Goal: Information Seeking & Learning: Learn about a topic

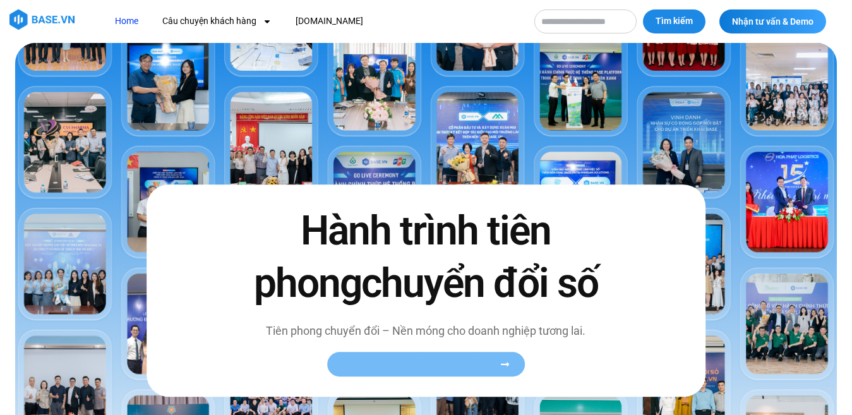
click at [433, 370] on span "Xem toàn bộ câu chuyện khách hàng" at bounding box center [419, 364] width 155 height 9
click at [107, 33] on div "Home Câu chuyện khách hàng Logistics Sản xuất Xây dựng F&B Dược Y tế Giáo dục […" at bounding box center [313, 21] width 417 height 24
click at [505, 366] on icon at bounding box center [505, 365] width 8 height 4
click at [685, 340] on div "Hành trình tiên phong chuyển đổi số Tiên phong chuyển đổi – Nền móng cho doanh …" at bounding box center [426, 290] width 559 height 212
click at [517, 91] on img at bounding box center [426, 284] width 822 height 483
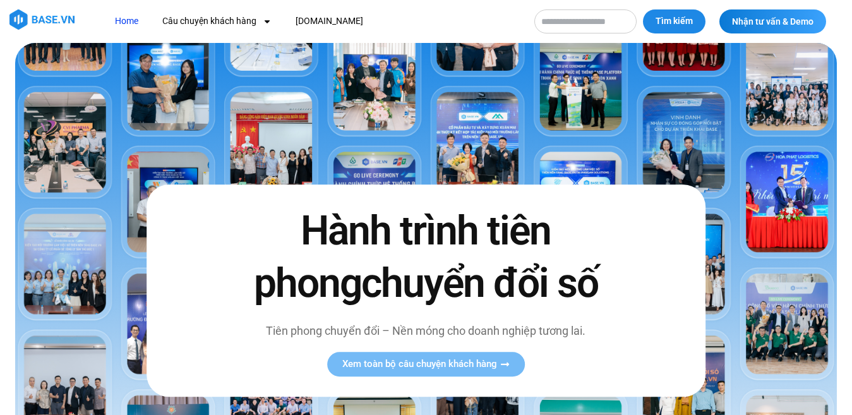
click at [527, 91] on img at bounding box center [426, 284] width 822 height 483
click at [455, 370] on span "Xem toàn bộ câu chuyện khách hàng" at bounding box center [419, 364] width 155 height 9
click at [450, 370] on span "Xem toàn bộ câu chuyện khách hàng" at bounding box center [419, 364] width 155 height 9
click at [424, 230] on h2 "Hành trình tiên phong chuyển đổi số" at bounding box center [426, 257] width 364 height 105
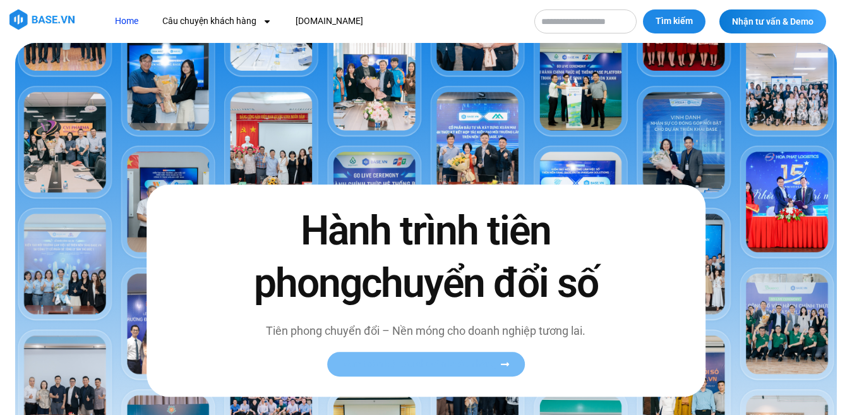
click at [462, 370] on span "Xem toàn bộ câu chuyện khách hàng" at bounding box center [419, 364] width 155 height 9
click at [508, 366] on icon at bounding box center [505, 365] width 8 height 4
click at [179, 20] on link "Câu chuyện khách hàng" at bounding box center [217, 20] width 128 height 23
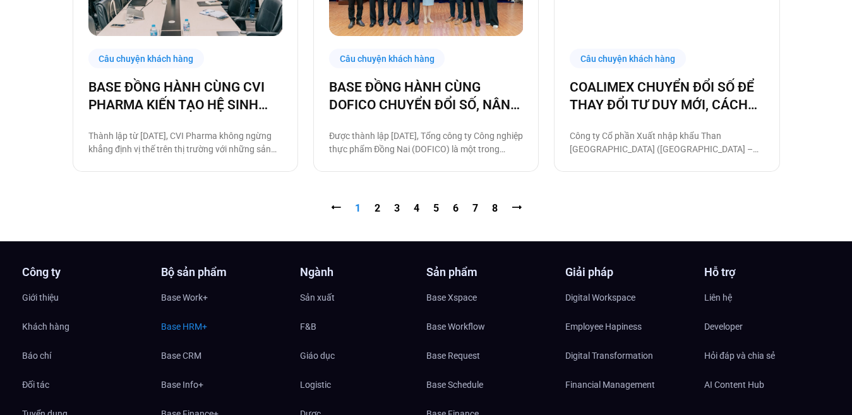
scroll to position [1516, 0]
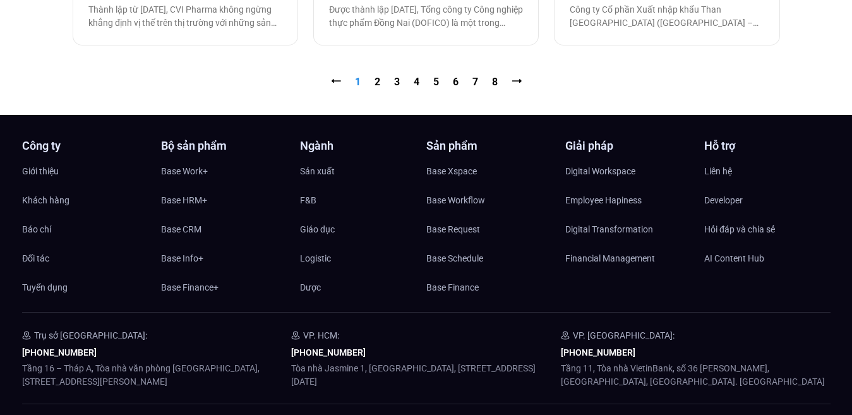
click at [182, 170] on div "Bộ sản phẩm Base Work+ Base HRM+ Base CRM Base Info+ Base Finance+" at bounding box center [224, 218] width 126 height 157
click at [184, 174] on span "Base Work+" at bounding box center [184, 171] width 47 height 19
